Goal: Task Accomplishment & Management: Use online tool/utility

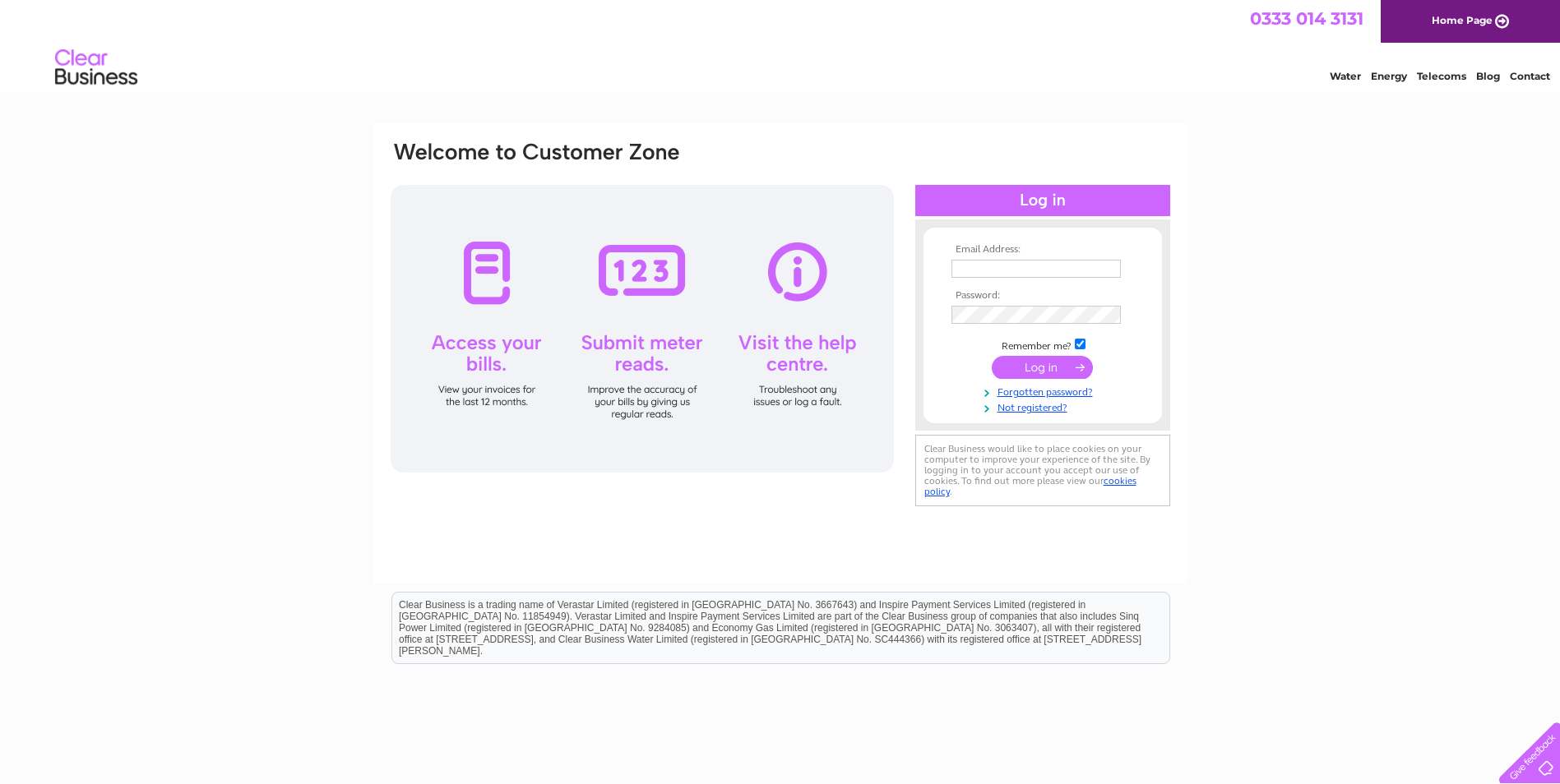
type input "meggie_76@live.com"
click at [1007, 358] on input "submit" at bounding box center [1042, 367] width 101 height 23
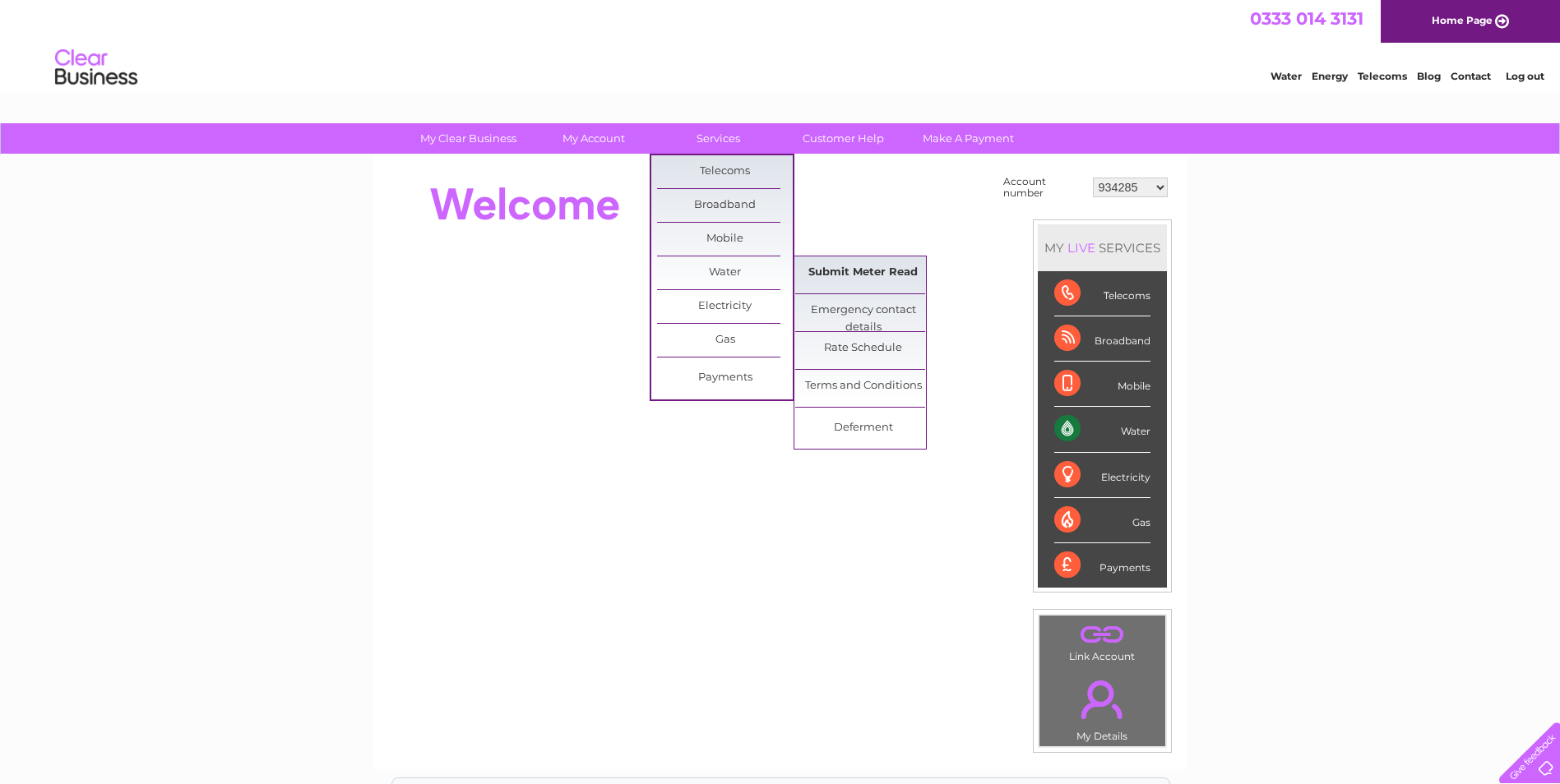
click at [829, 266] on link "Submit Meter Read" at bounding box center [863, 273] width 136 height 33
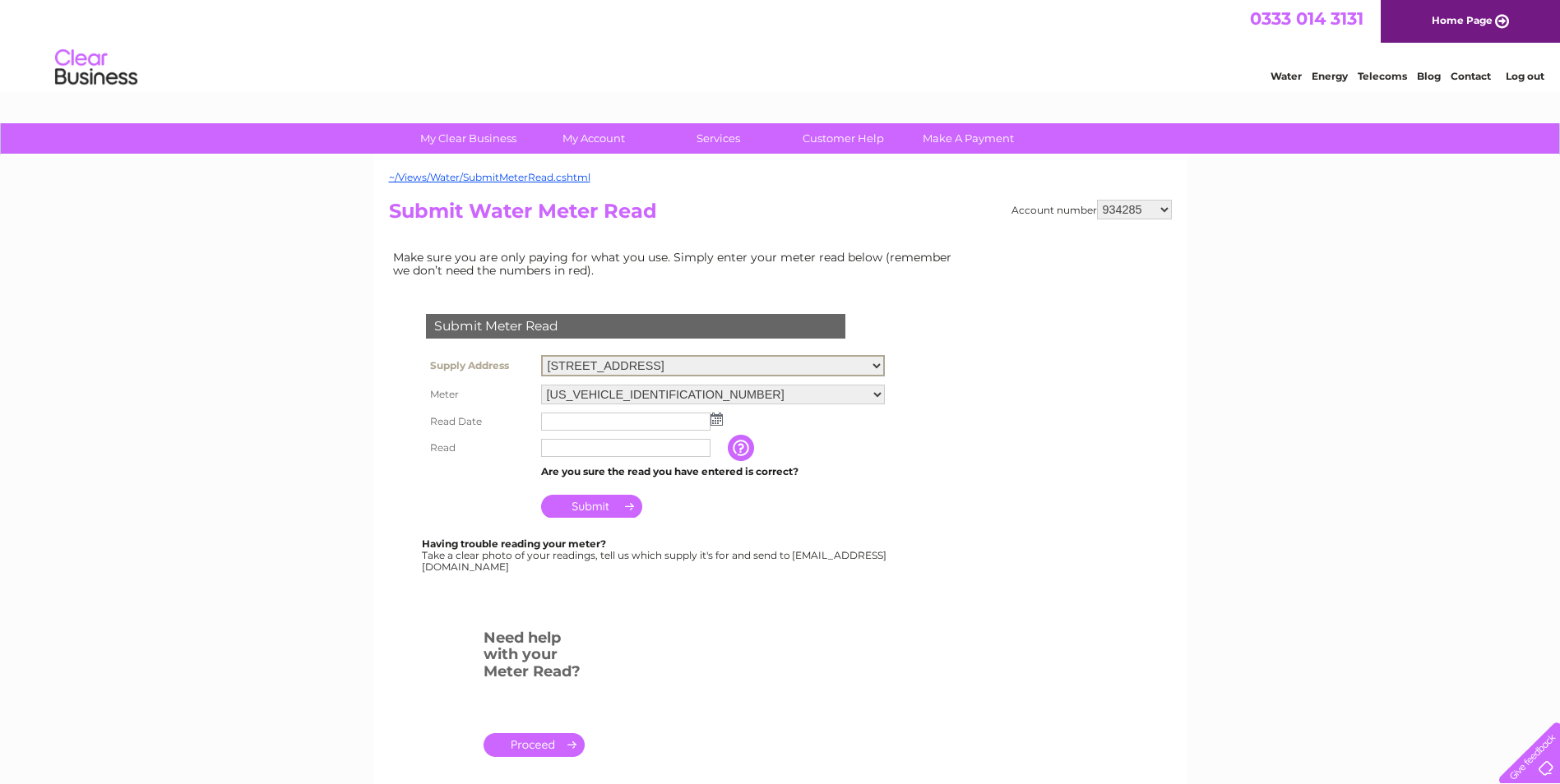
click at [876, 364] on select "[STREET_ADDRESS] [STREET_ADDRESS][GEOGRAPHIC_DATA][PERSON_NAME][STREET_ADDRESS]…" at bounding box center [712, 365] width 344 height 22
select select "417618"
click at [541, 355] on select "34 Maygate, Dunfermline, Fife, KY12 7NH 5 Douglas St, Dunfermline, KY12 7EB Fir…" at bounding box center [712, 365] width 344 height 22
click at [878, 387] on select "06ELSTER15T005739" at bounding box center [712, 392] width 344 height 20
click at [916, 376] on form "Submit Meter Read Supply Address 34 Maygate, Dunfermline, Fife, KY12 7NH 5 Doug…" at bounding box center [676, 541] width 575 height 521
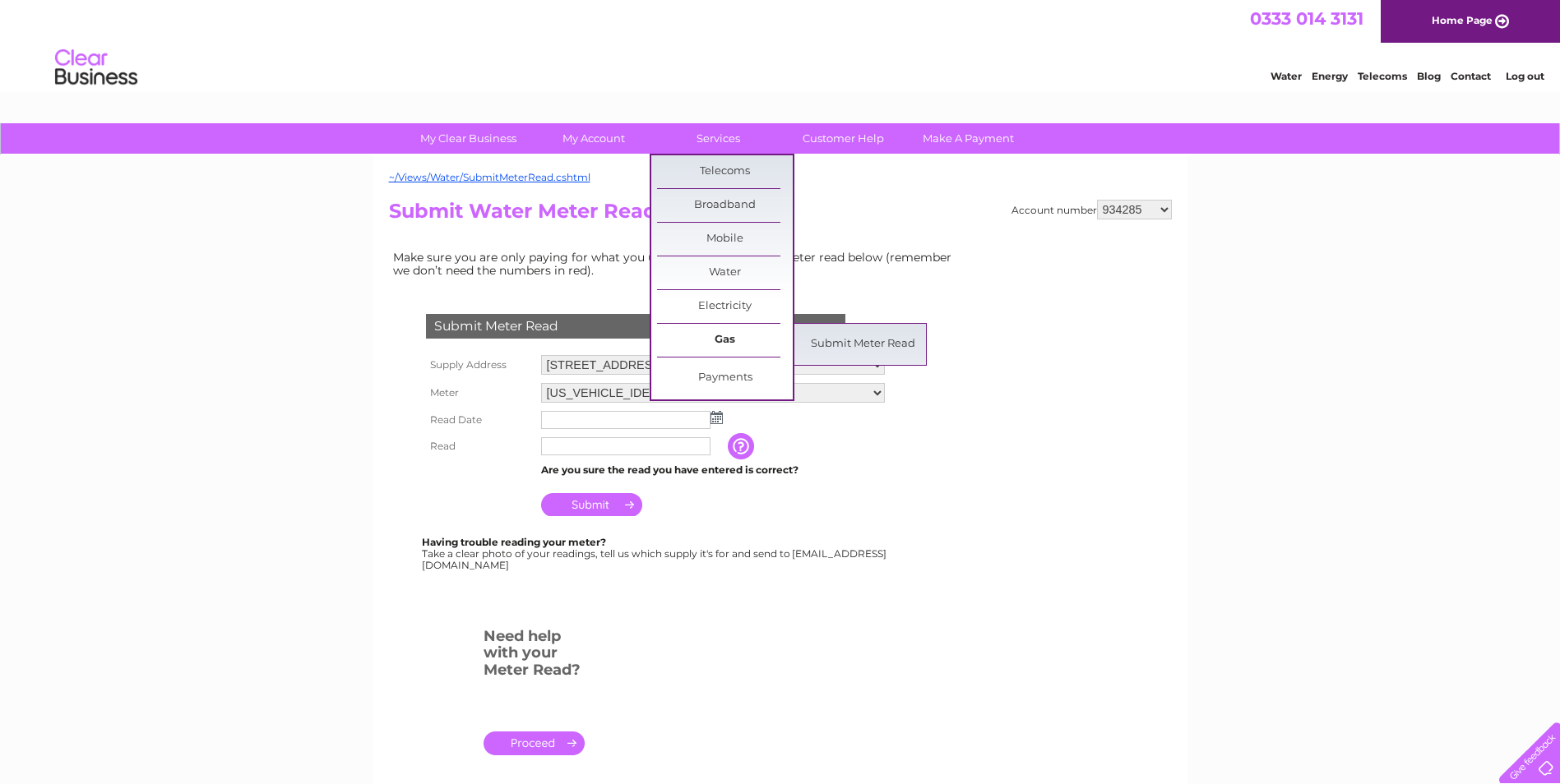
click at [719, 333] on link "Gas" at bounding box center [725, 340] width 136 height 33
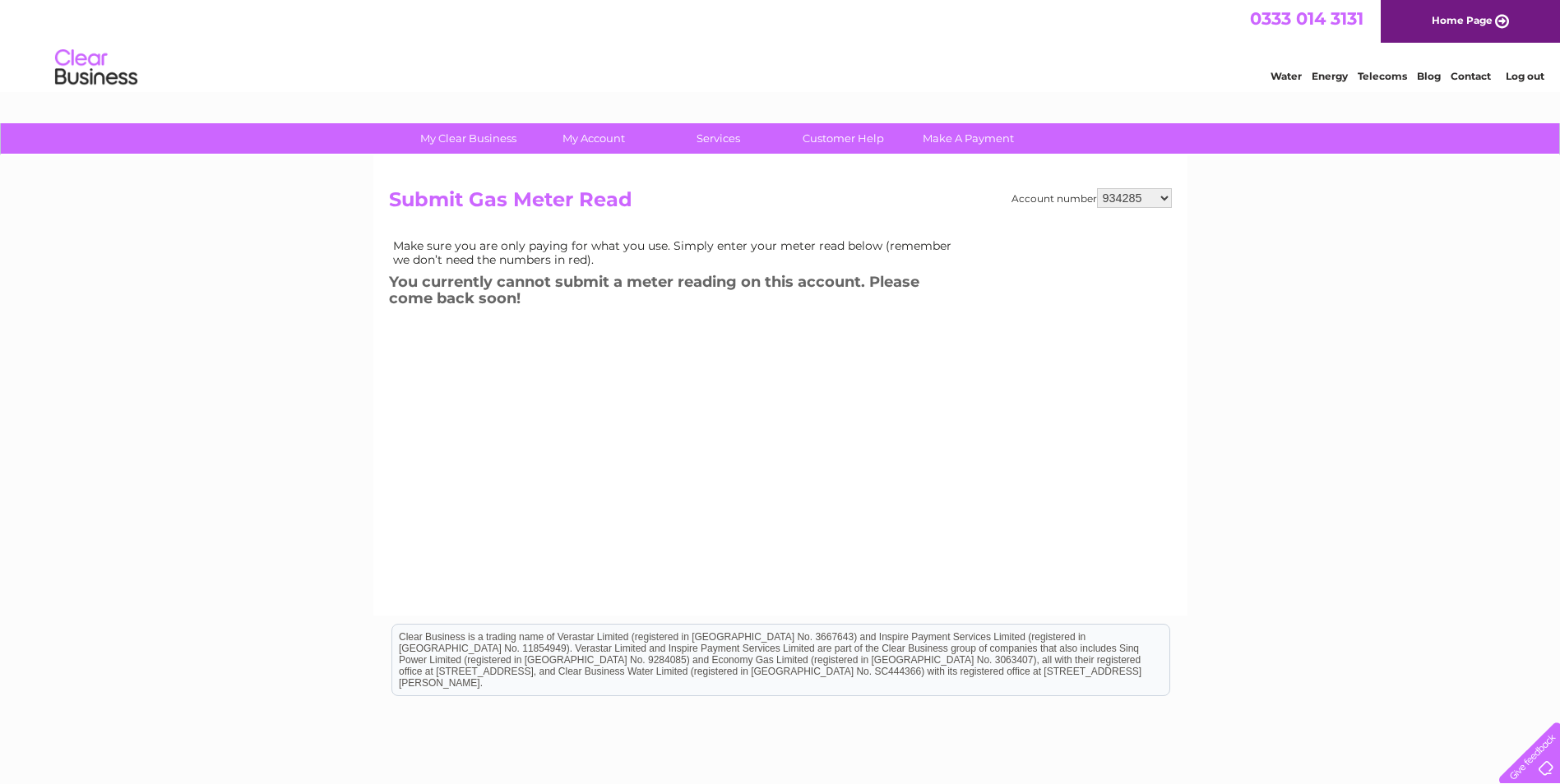
click at [1163, 199] on select "934285 934856 948551 30290060" at bounding box center [1134, 198] width 75 height 20
select select "934856"
click at [1097, 188] on select "934285 934856 948551 30290060" at bounding box center [1134, 198] width 75 height 20
click at [1162, 192] on select "934285 934856 948551 30290060" at bounding box center [1134, 198] width 75 height 20
select select "948551"
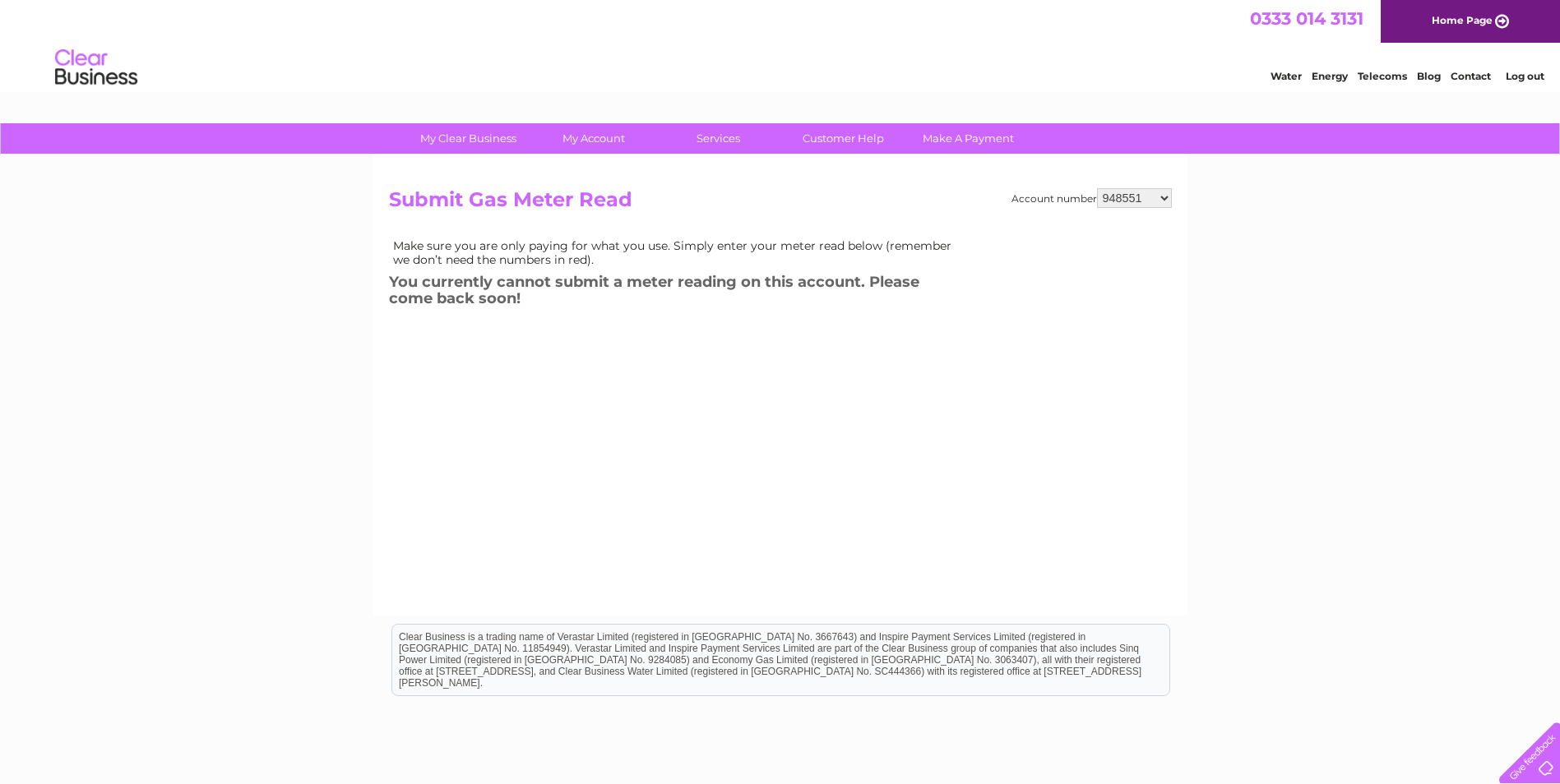
click at [1097, 188] on select "934285 934856 948551 30290060" at bounding box center [1134, 198] width 75 height 20
click at [1160, 197] on select "934285 934856 948551 30290060" at bounding box center [1134, 198] width 75 height 20
select select "934285"
click at [1097, 188] on select "934285 934856 948551 30290060" at bounding box center [1134, 198] width 75 height 20
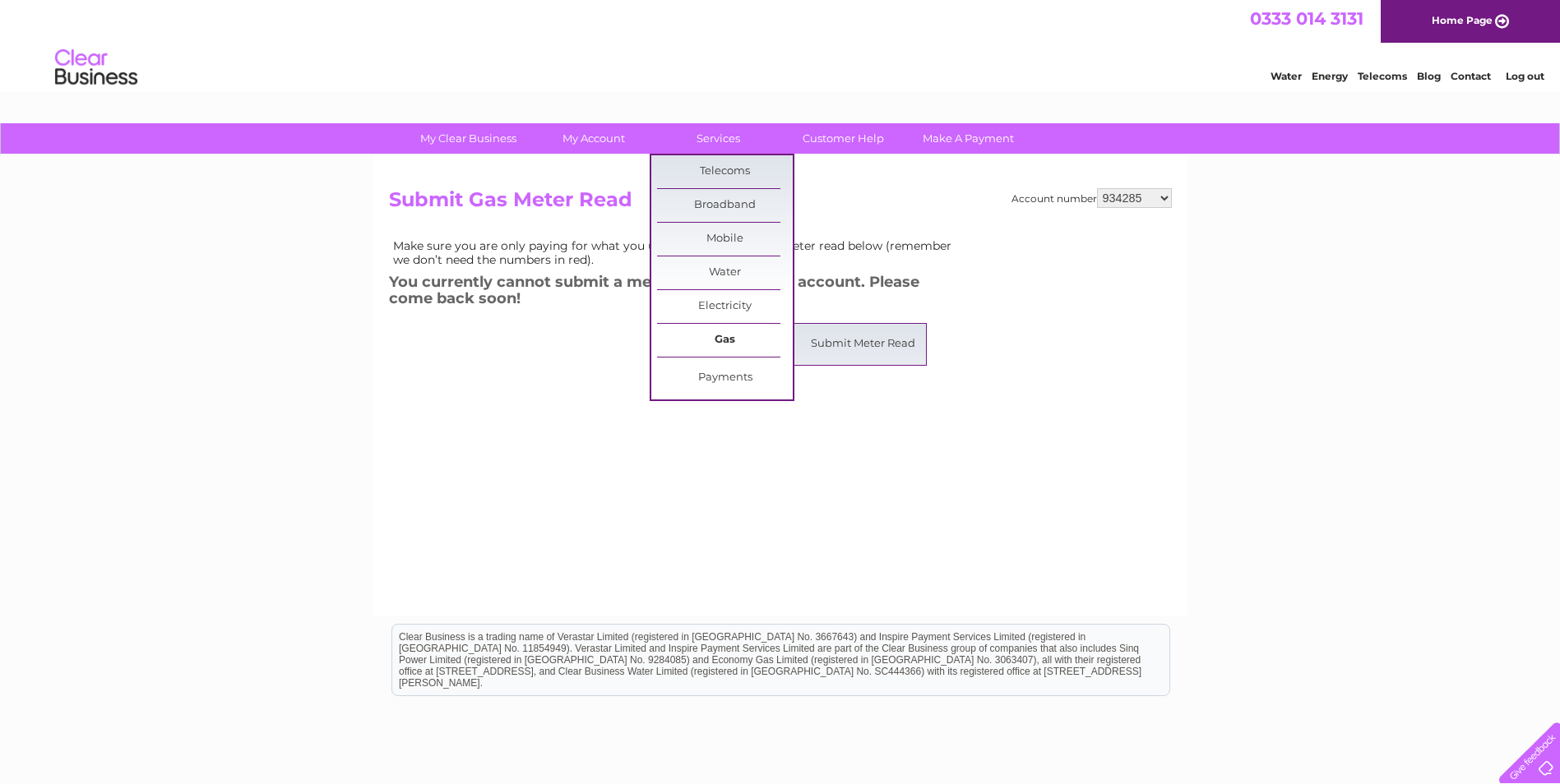
click at [726, 332] on link "Gas" at bounding box center [725, 340] width 136 height 33
